Goal: Information Seeking & Learning: Learn about a topic

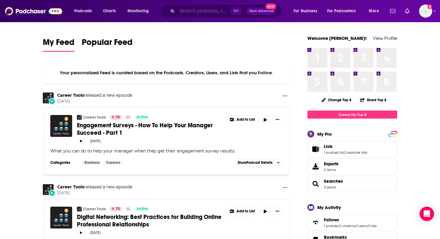
click at [204, 12] on input "Search podcasts, credits, & more..." at bounding box center [204, 11] width 54 height 10
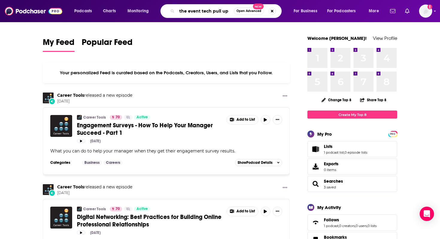
type input "the event tech pull up"
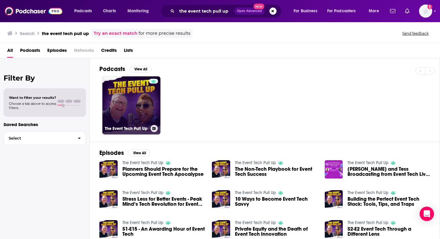
click at [137, 98] on link "The Event Tech Pull Up" at bounding box center [131, 105] width 58 height 58
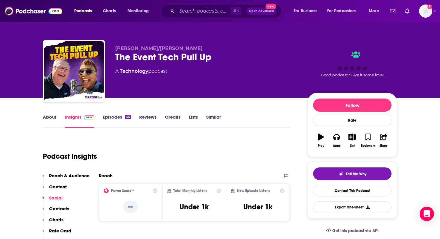
click at [109, 120] on link "Episodes 45" at bounding box center [117, 121] width 28 height 14
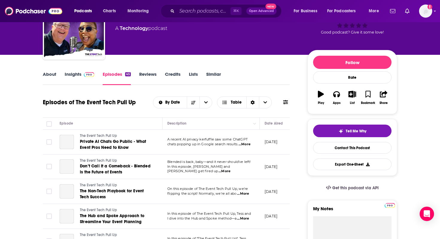
scroll to position [89, 0]
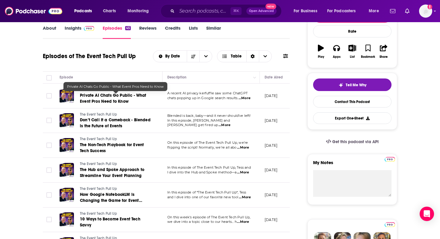
click at [121, 101] on span "Private AI Chats Go Public - What Event Pros Need to Know" at bounding box center [113, 98] width 66 height 11
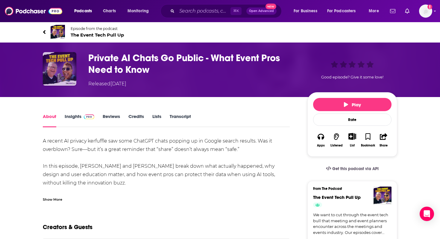
click at [62, 68] on img "Private AI Chats Go Public - What Event Pros Need to Know" at bounding box center [60, 69] width 34 height 34
click at [54, 116] on link "About" at bounding box center [49, 120] width 13 height 14
click at [43, 31] on icon at bounding box center [44, 32] width 3 height 6
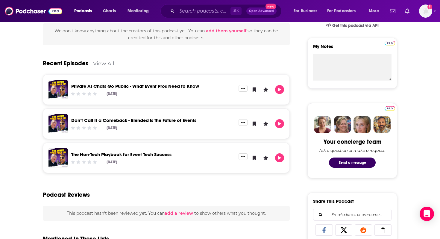
scroll to position [205, 0]
click at [139, 119] on link "Don’t Call It a Comeback - Blended is the Future of Events" at bounding box center [133, 121] width 125 height 6
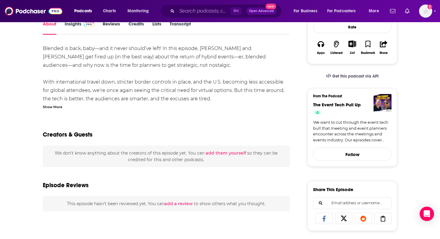
scroll to position [93, 0]
click at [61, 107] on div "Show More" at bounding box center [52, 106] width 19 height 6
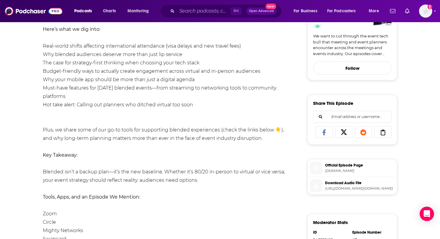
scroll to position [178, 0]
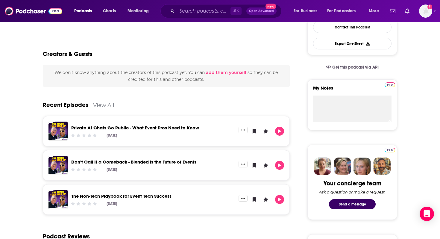
scroll to position [165, 0]
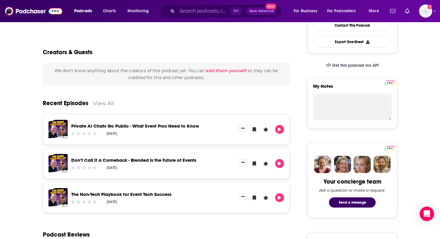
click at [115, 194] on link "The Non-Tech Playbook for Event Tech Success" at bounding box center [121, 194] width 100 height 6
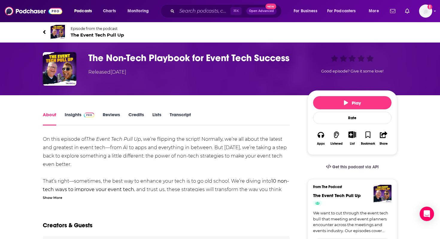
click at [60, 199] on div "Show More" at bounding box center [52, 197] width 19 height 6
